Goal: Task Accomplishment & Management: Complete application form

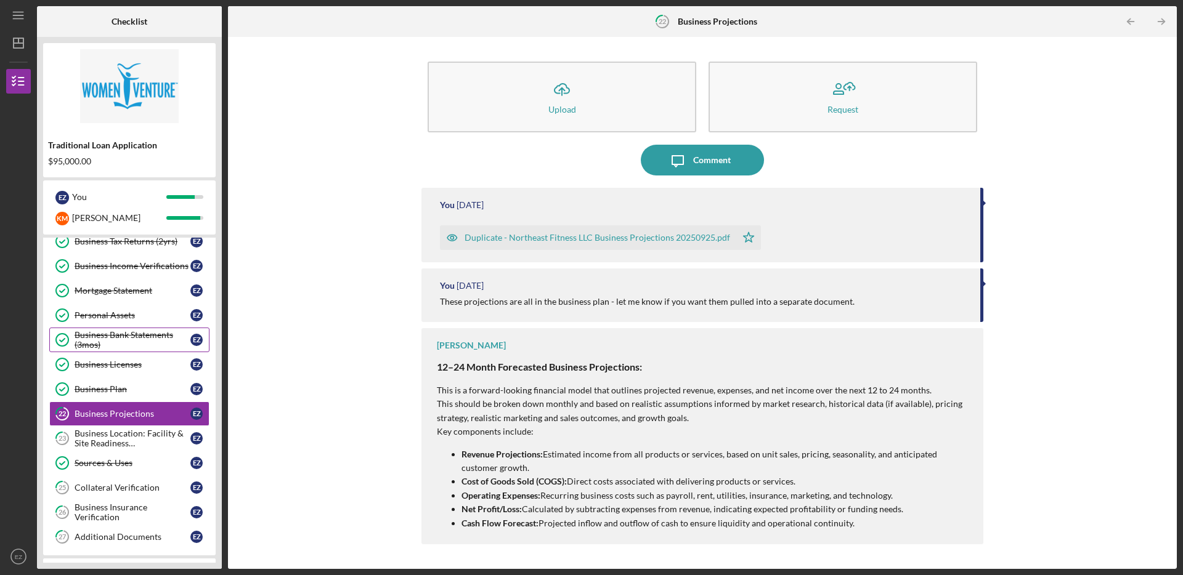
scroll to position [242, 0]
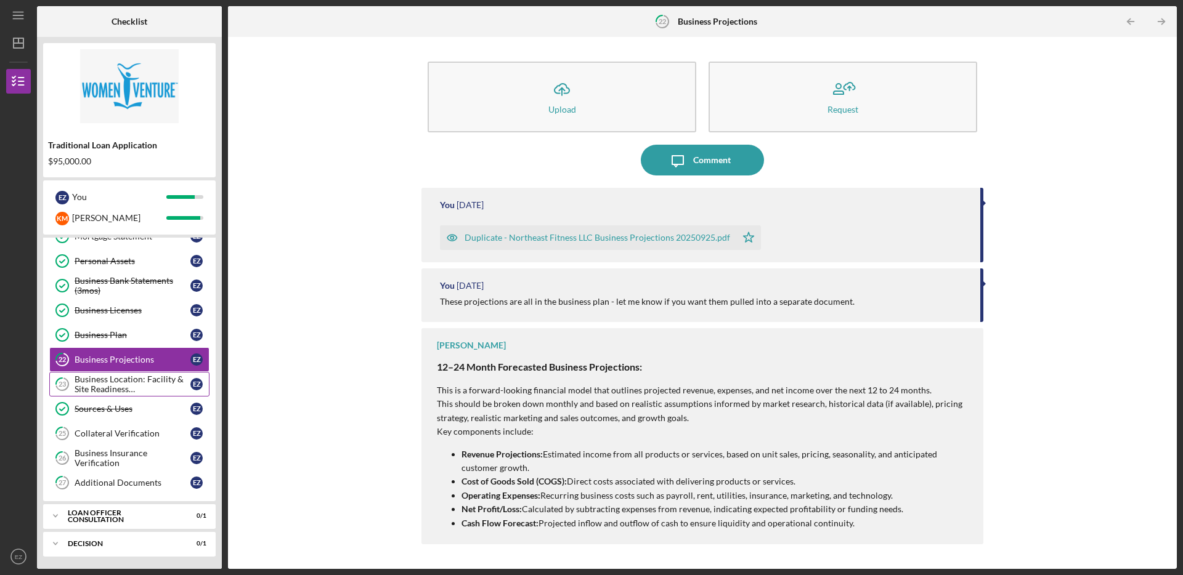
click at [143, 392] on div "Business Location: Facility & Site Readiness Documentation" at bounding box center [133, 385] width 116 height 20
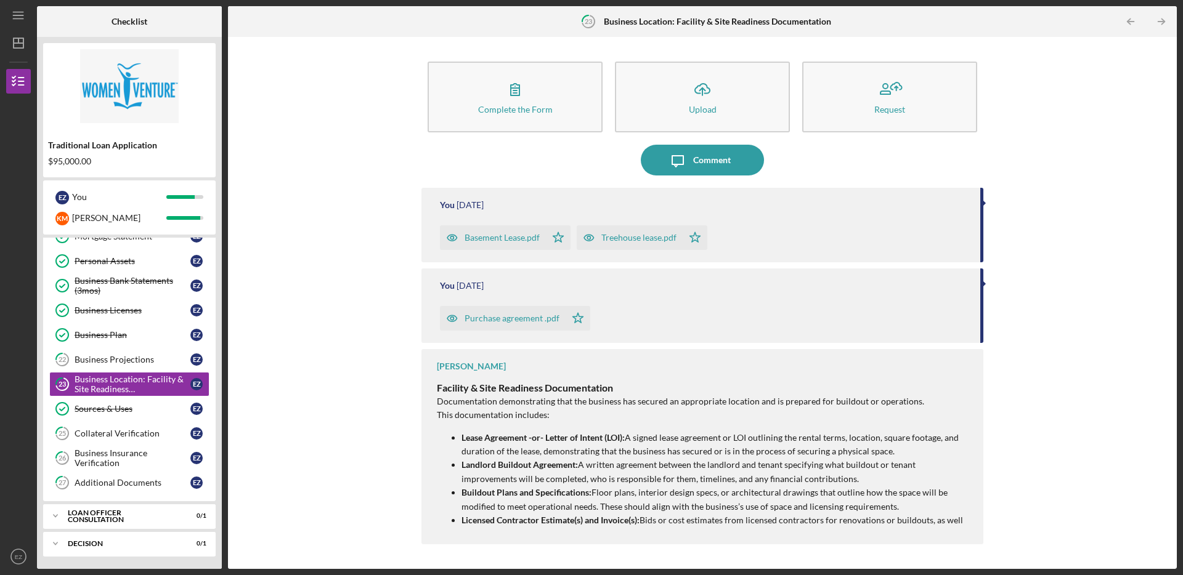
click at [732, 59] on div "Complete the Form Form Icon/Upload Upload Request" at bounding box center [702, 96] width 562 height 83
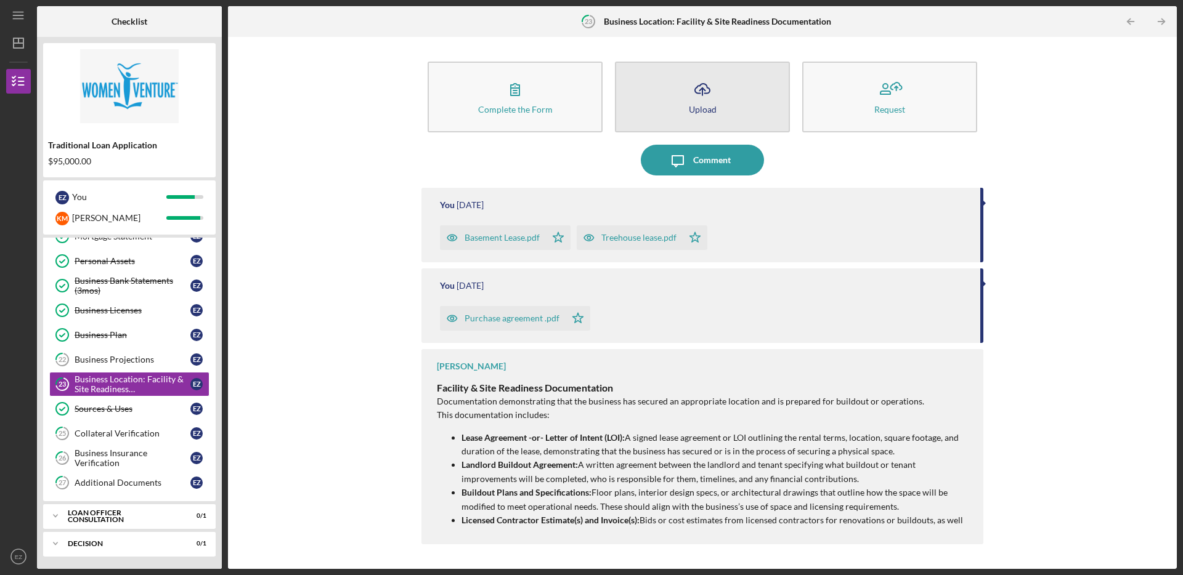
click at [720, 85] on button "Icon/Upload Upload" at bounding box center [702, 97] width 175 height 71
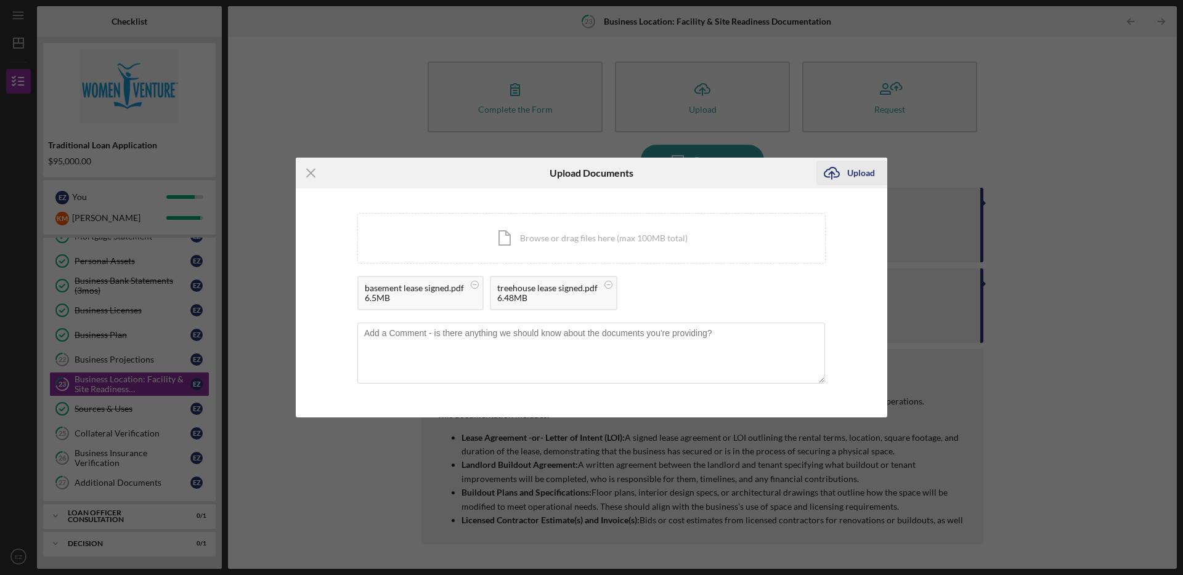
click at [861, 173] on div "Upload" at bounding box center [861, 173] width 28 height 25
